Goal: Find specific page/section: Find specific page/section

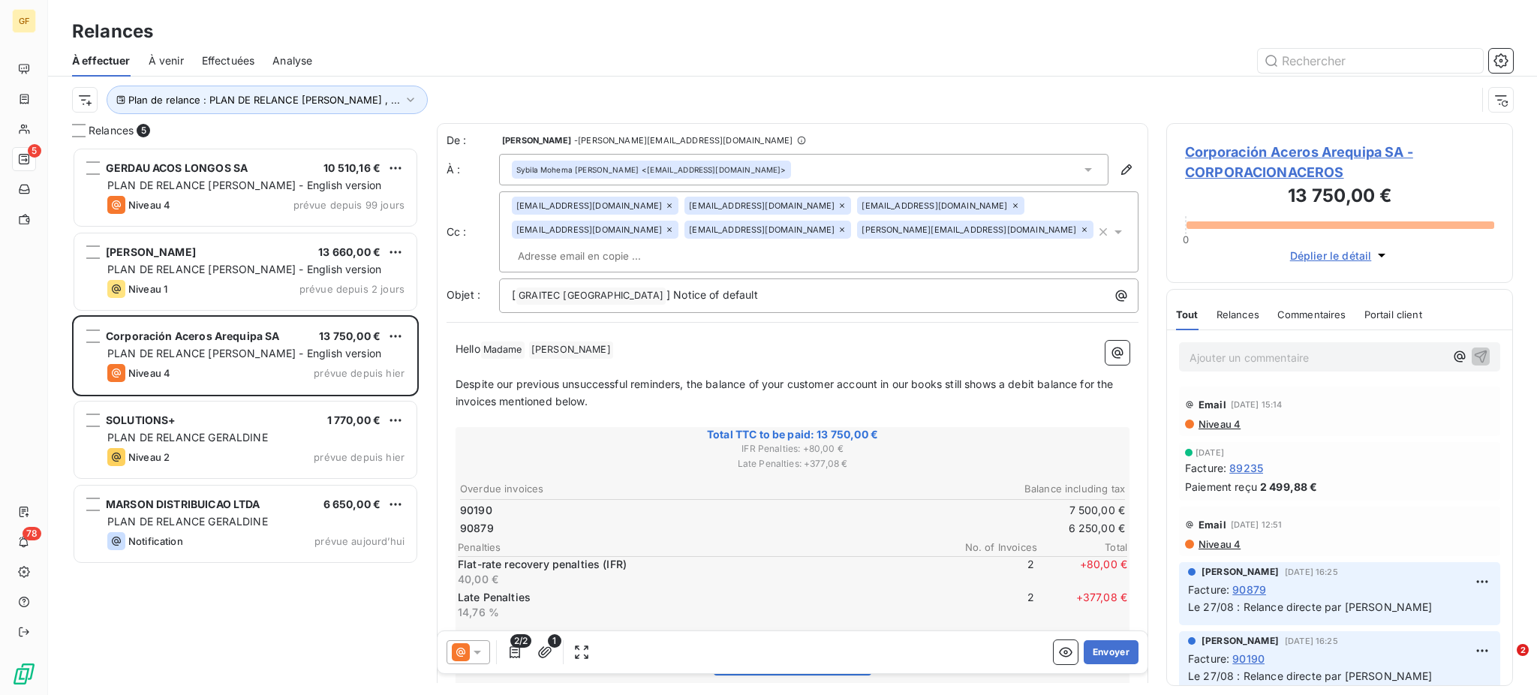
scroll to position [533, 331]
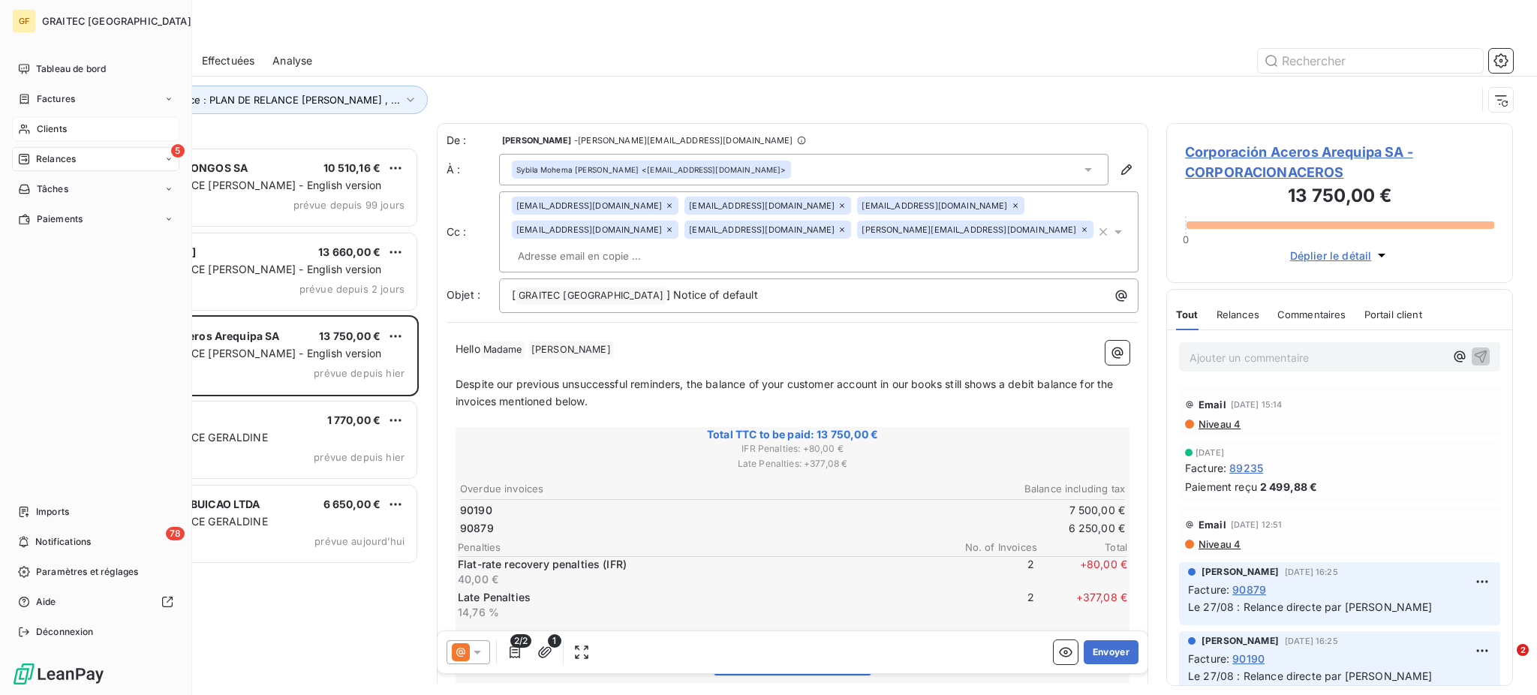
click at [42, 123] on span "Clients" at bounding box center [52, 129] width 30 height 14
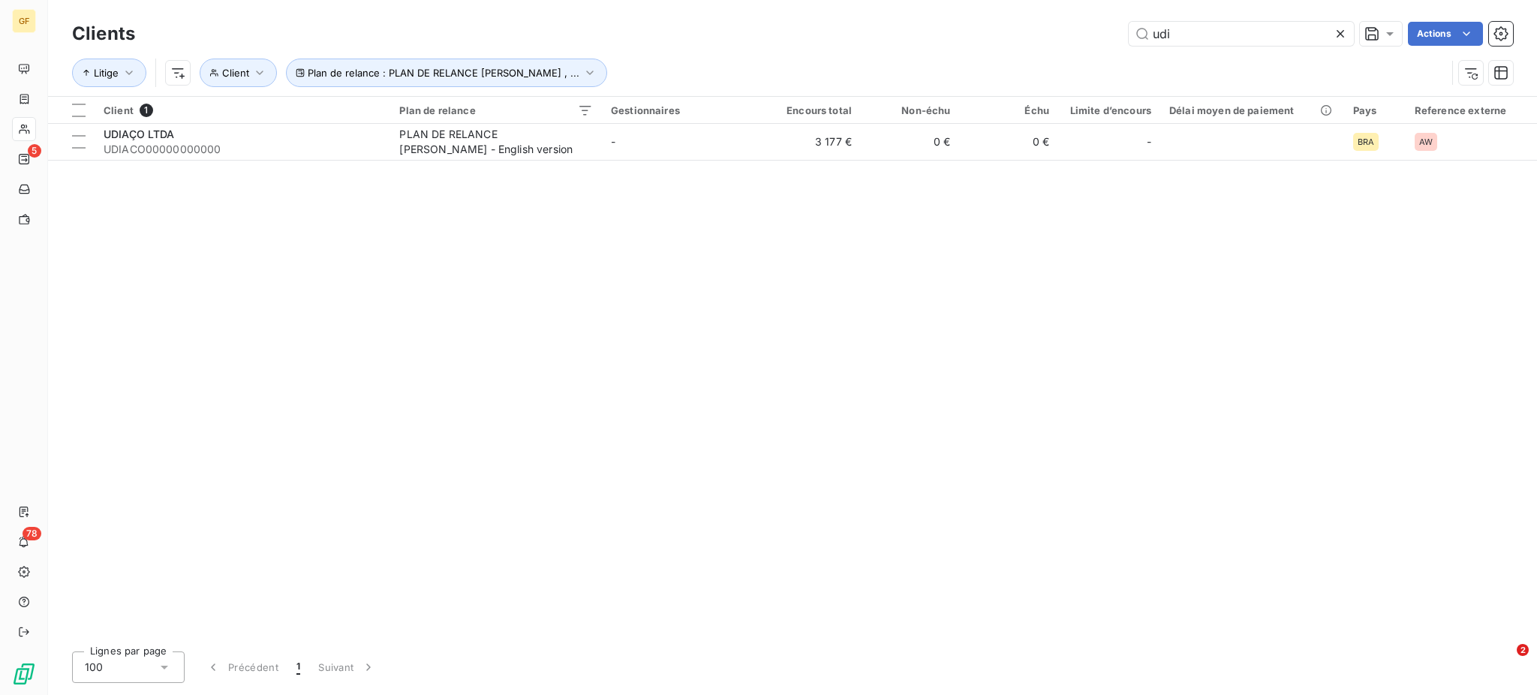
drag, startPoint x: 1182, startPoint y: 32, endPoint x: 1115, endPoint y: 39, distance: 67.2
click at [1115, 39] on div "udi Actions" at bounding box center [833, 34] width 1360 height 24
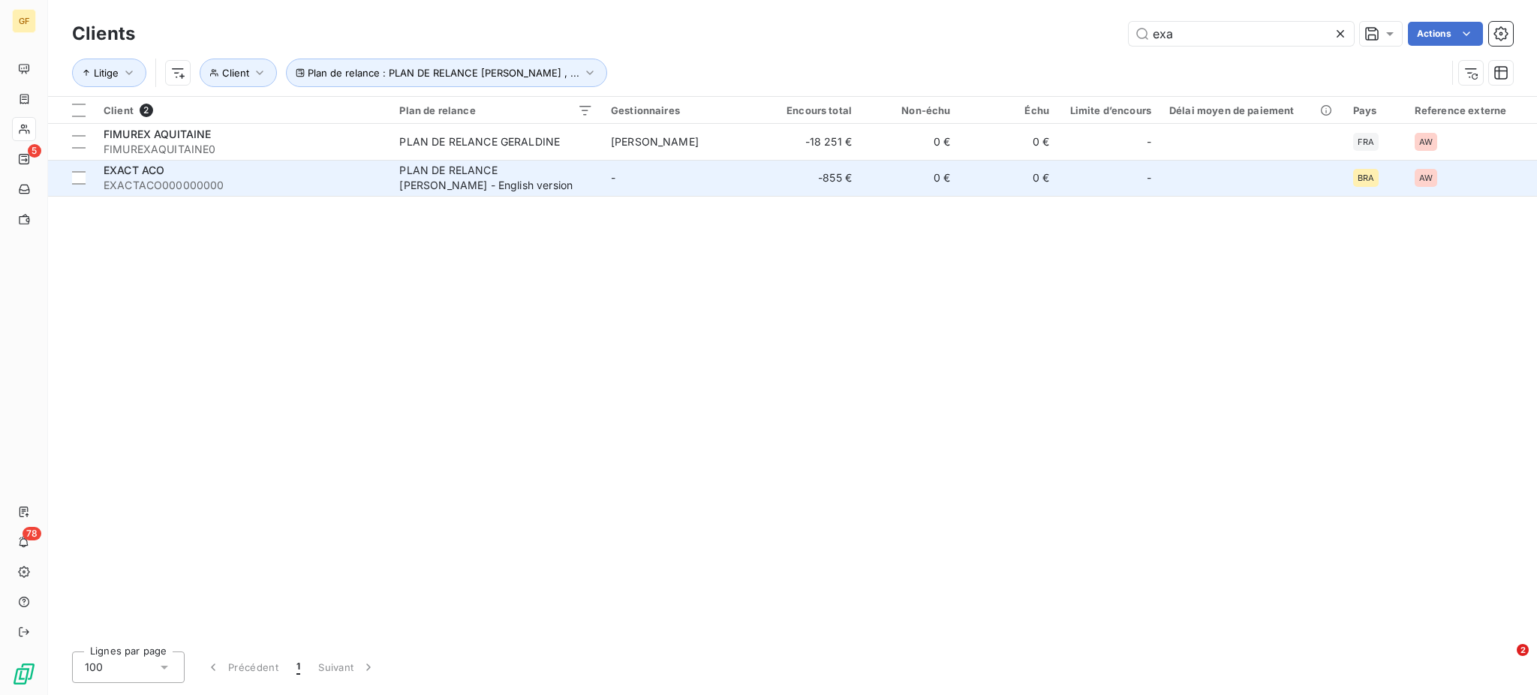
type input "exa"
click at [161, 181] on span "EXACTACO000000000" at bounding box center [243, 185] width 278 height 15
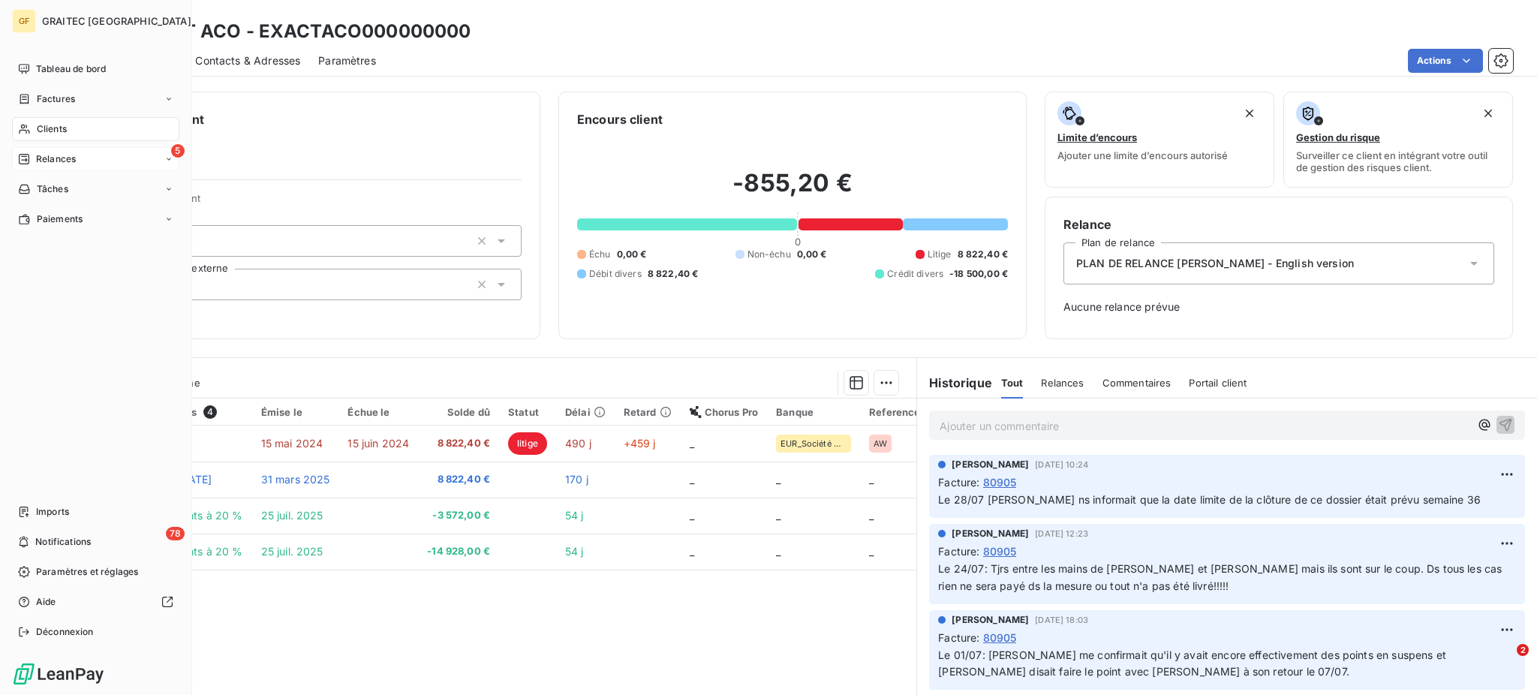
click at [53, 159] on span "Relances" at bounding box center [56, 159] width 40 height 14
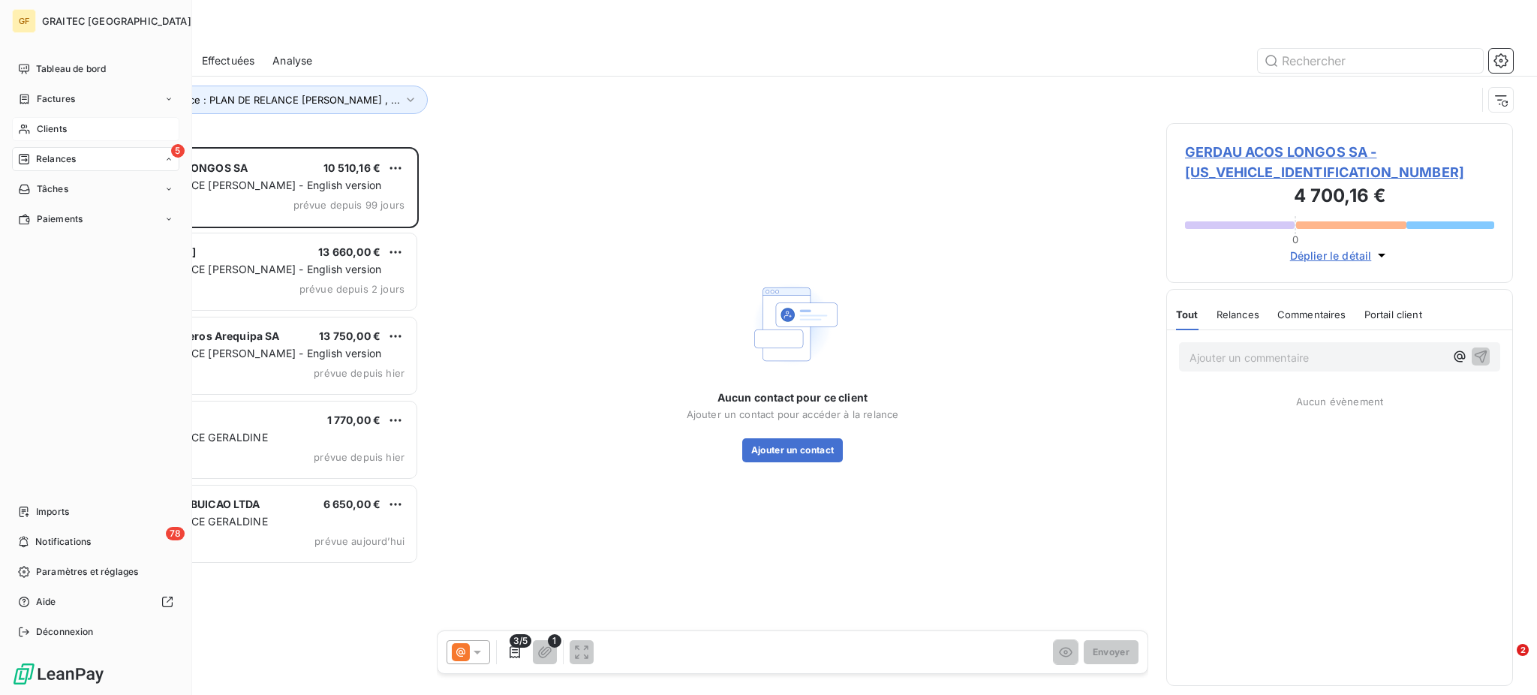
scroll to position [533, 331]
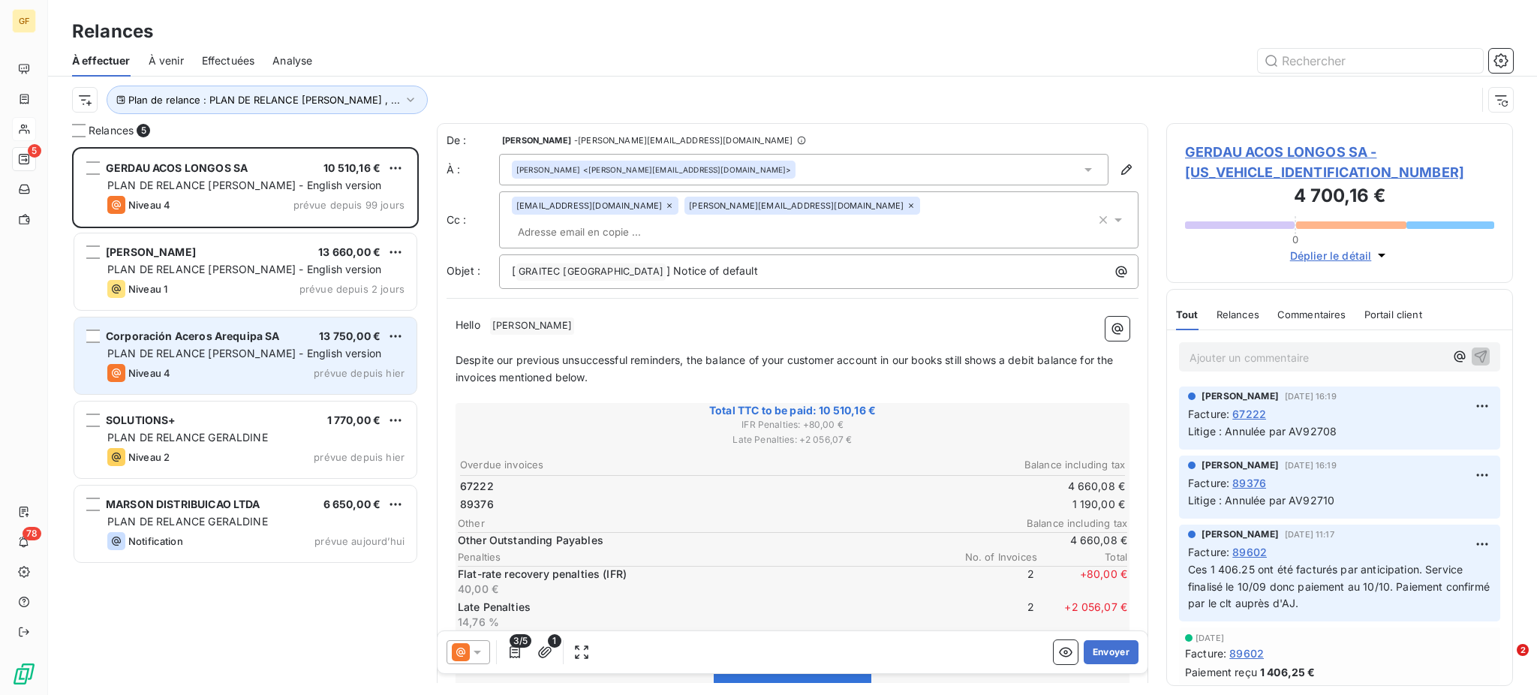
click at [303, 364] on div "Niveau 4 prévue depuis hier" at bounding box center [255, 373] width 297 height 18
